Goal: Information Seeking & Learning: Compare options

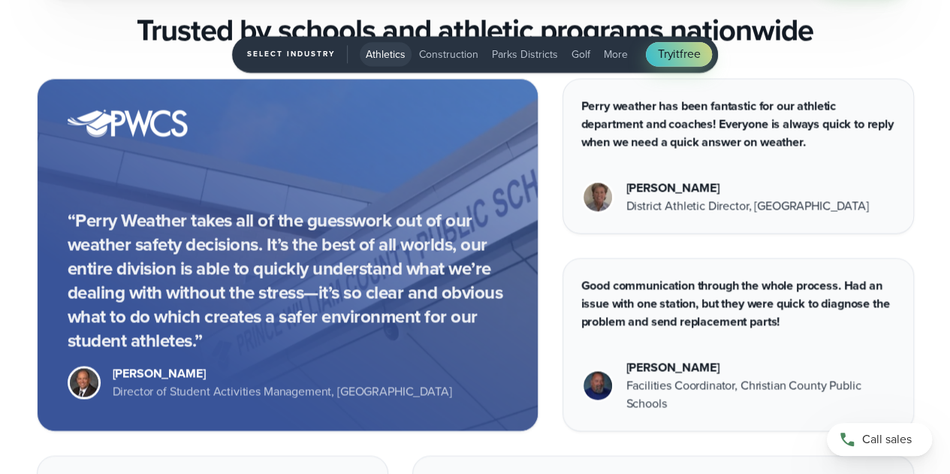
scroll to position [3882, 0]
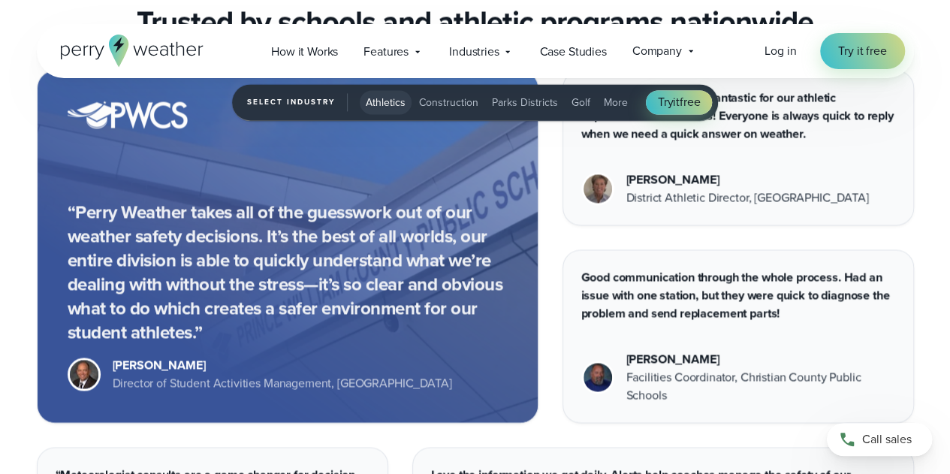
click at [613, 98] on span "More" at bounding box center [616, 103] width 24 height 16
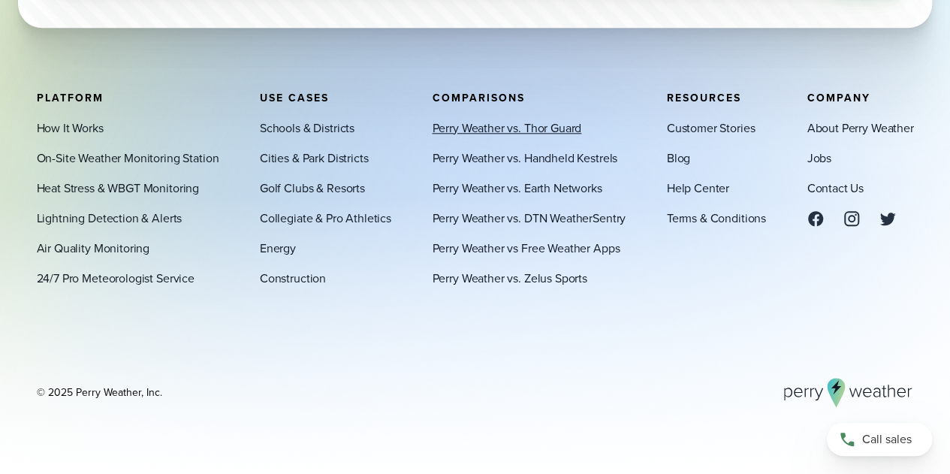
click at [548, 128] on link "Perry Weather vs. Thor Guard" at bounding box center [506, 128] width 149 height 18
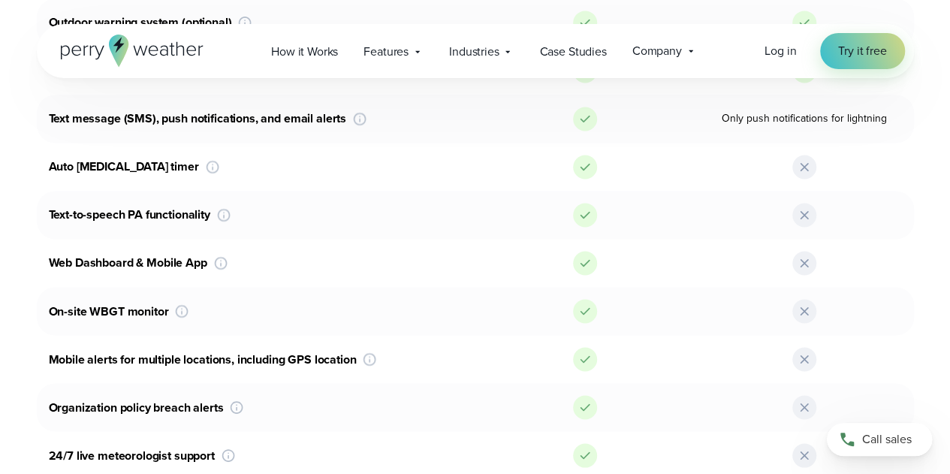
scroll to position [1147, 0]
click at [182, 304] on icon at bounding box center [181, 311] width 15 height 15
